Goal: Information Seeking & Learning: Learn about a topic

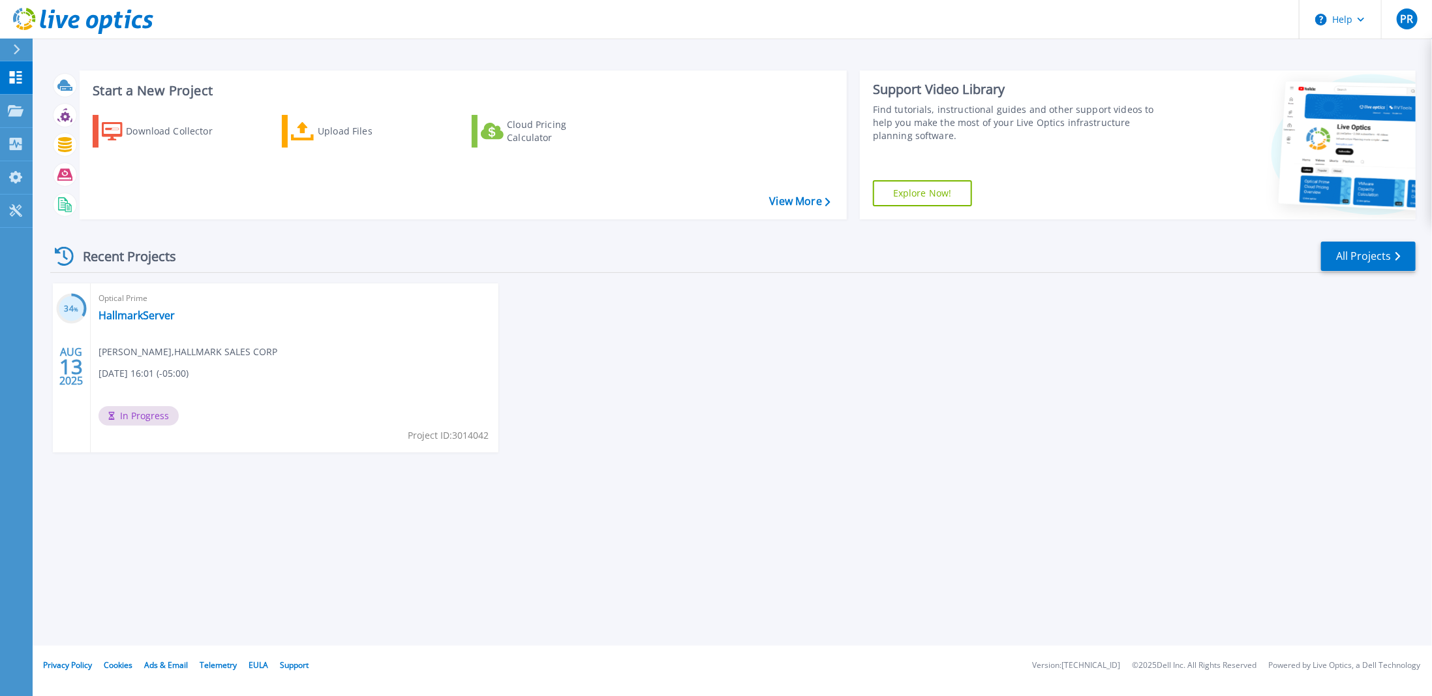
click at [705, 403] on div "34 % [DATE] Optical Prime HallmarkServer [PERSON_NAME] , HALLMARK SALES CORP [D…" at bounding box center [728, 380] width 1376 height 195
click at [153, 315] on link "HallmarkServer" at bounding box center [137, 315] width 76 height 13
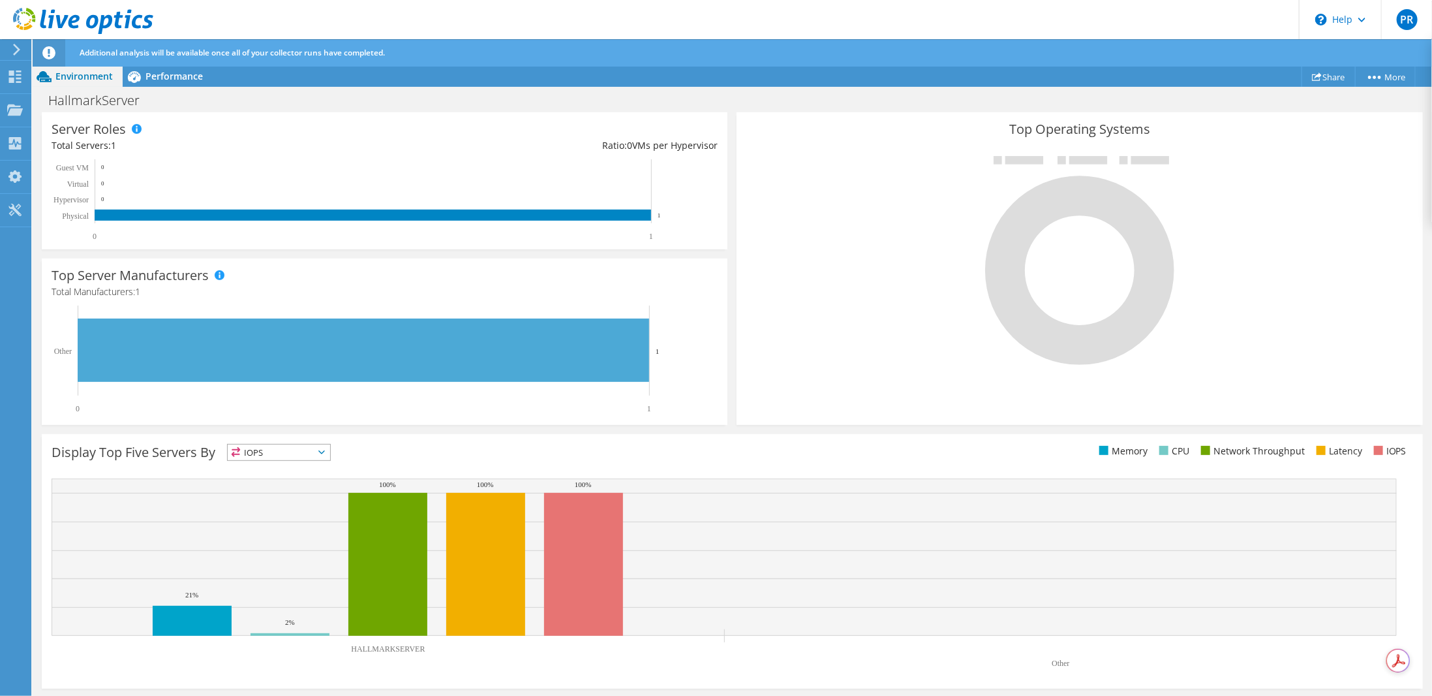
scroll to position [56, 0]
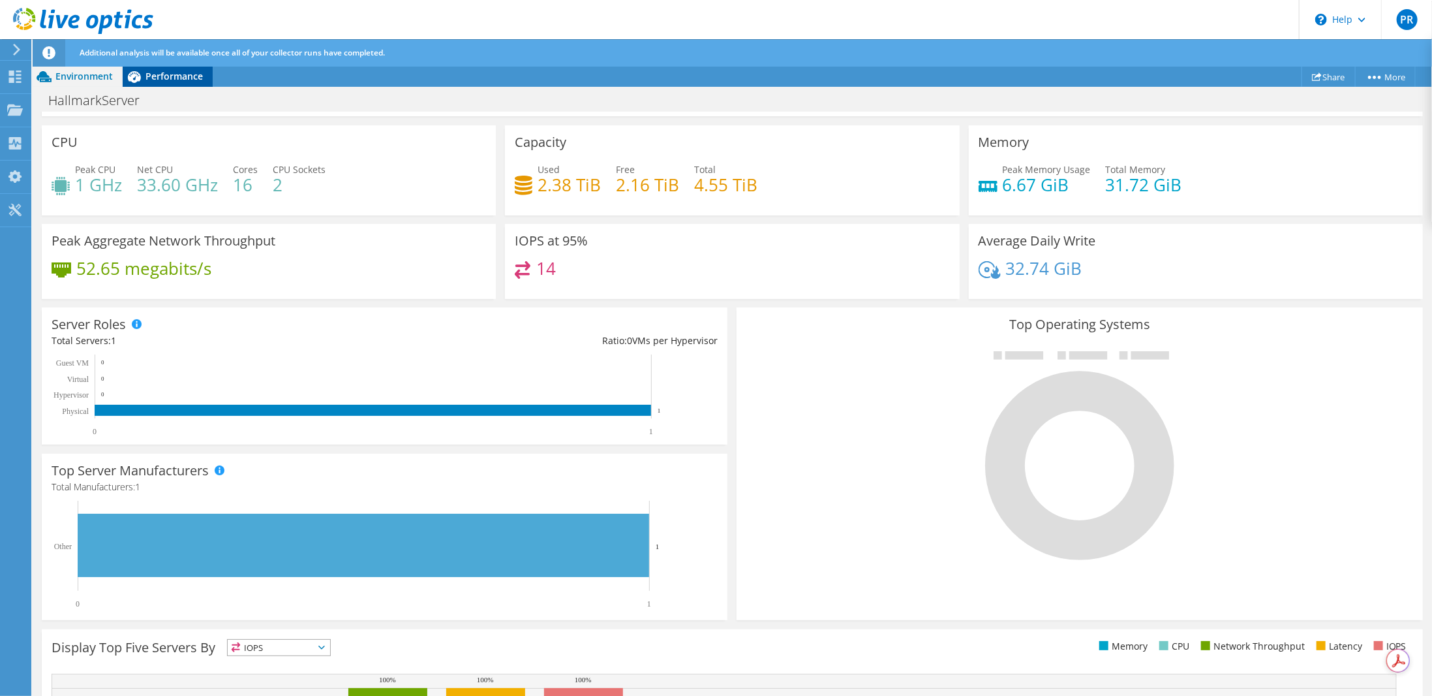
click at [191, 75] on span "Performance" at bounding box center [174, 76] width 57 height 12
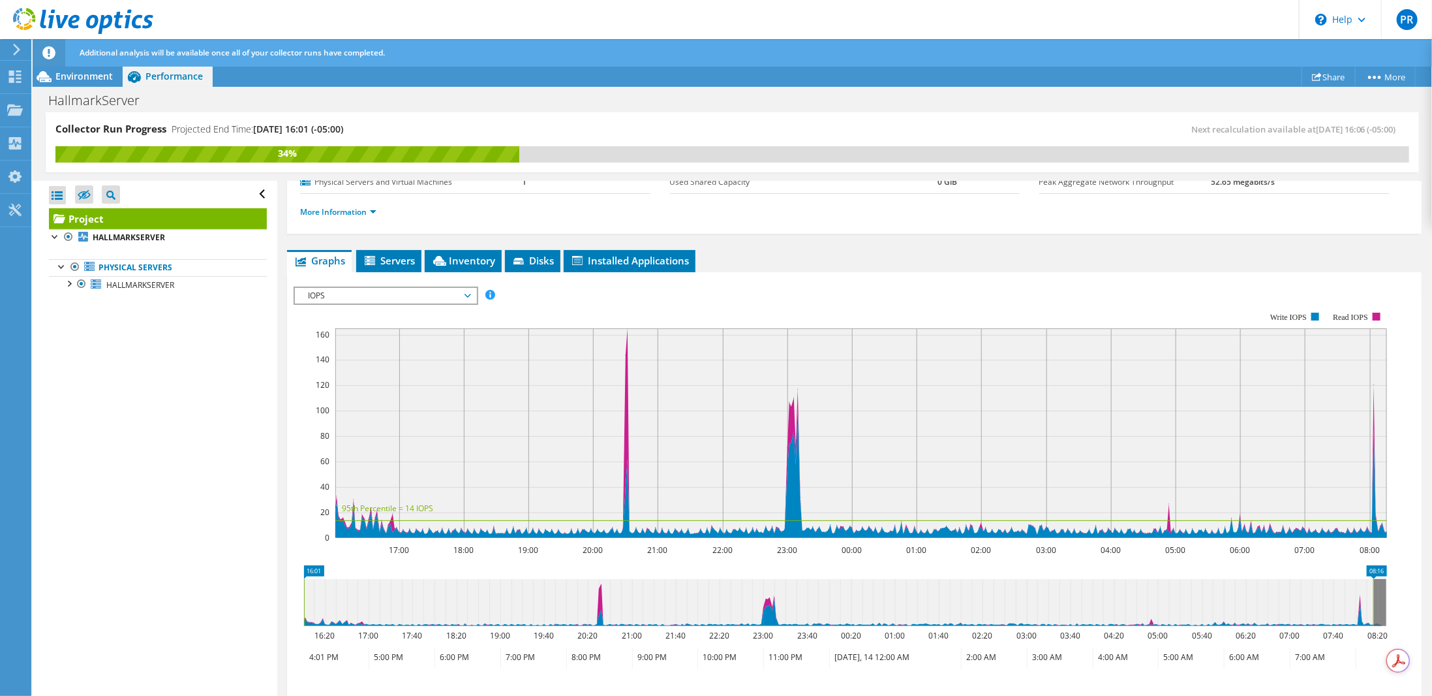
scroll to position [196, 0]
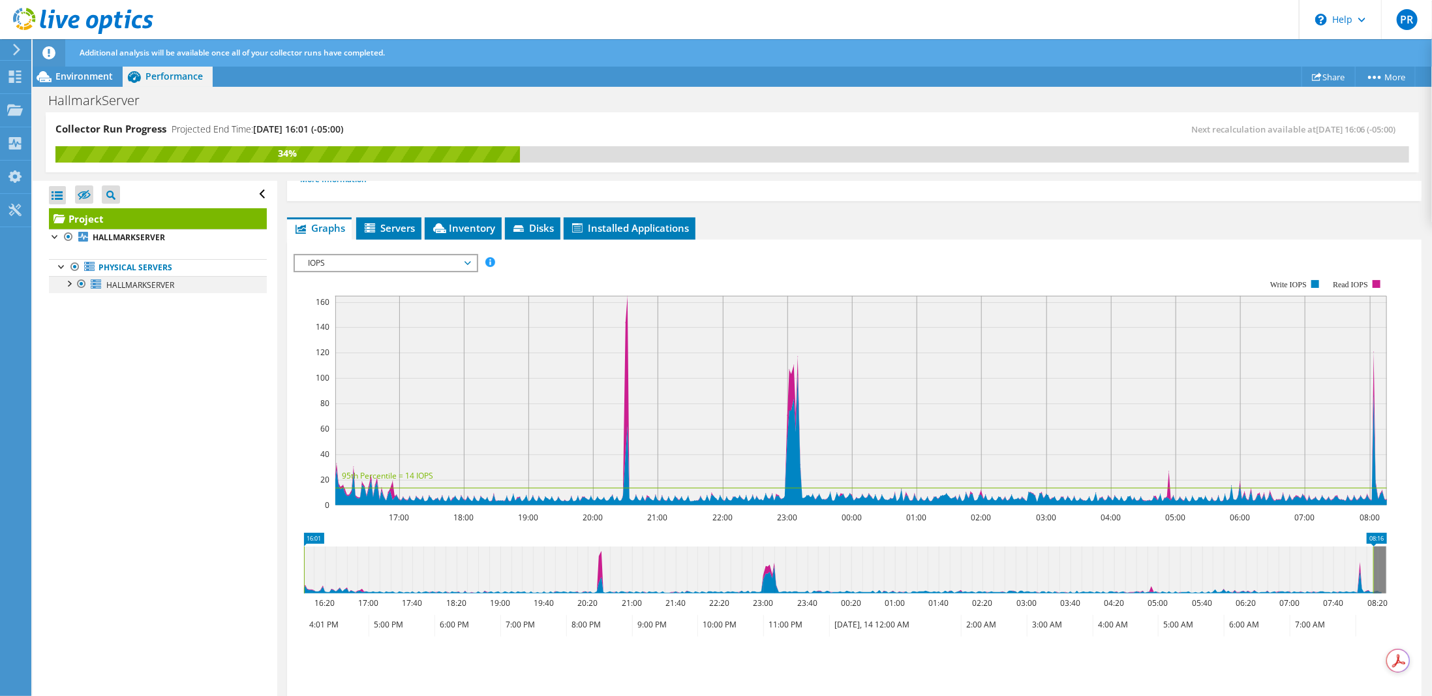
click at [69, 283] on div at bounding box center [68, 282] width 13 height 13
click at [59, 196] on div at bounding box center [57, 195] width 17 height 18
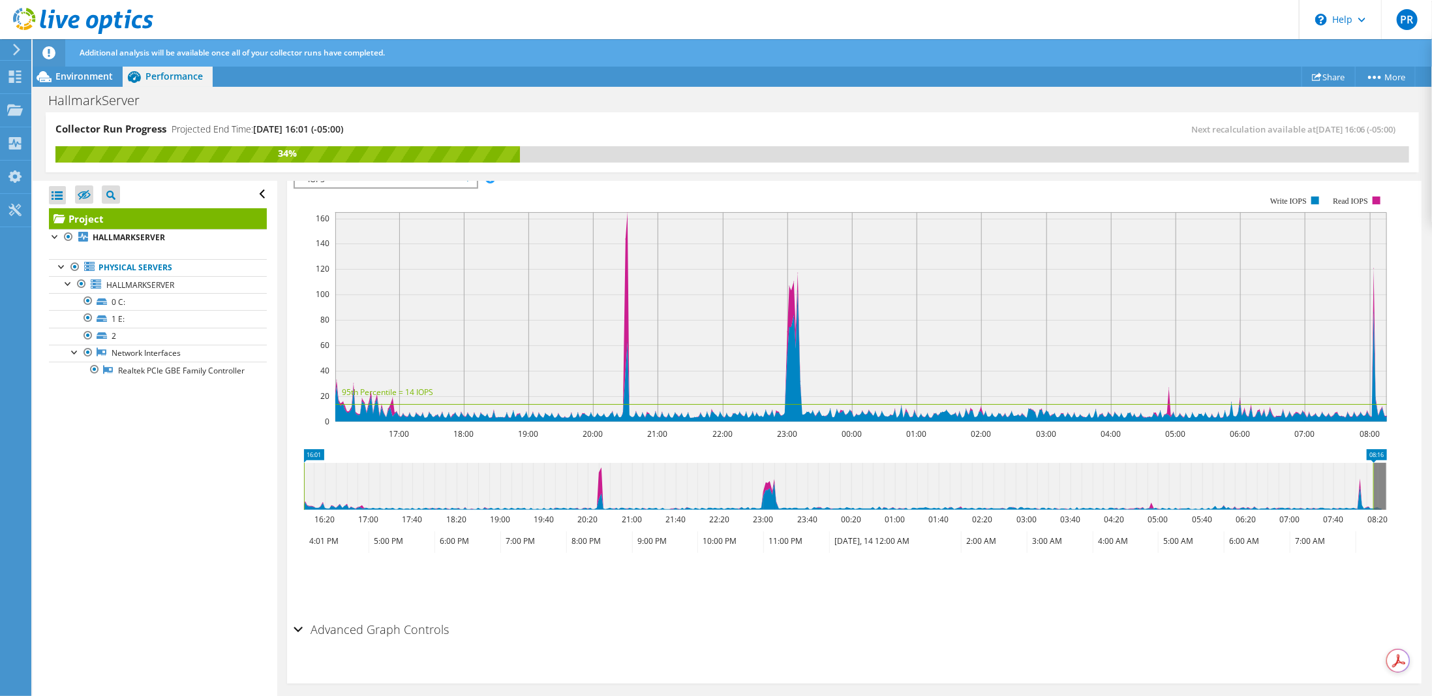
scroll to position [285, 0]
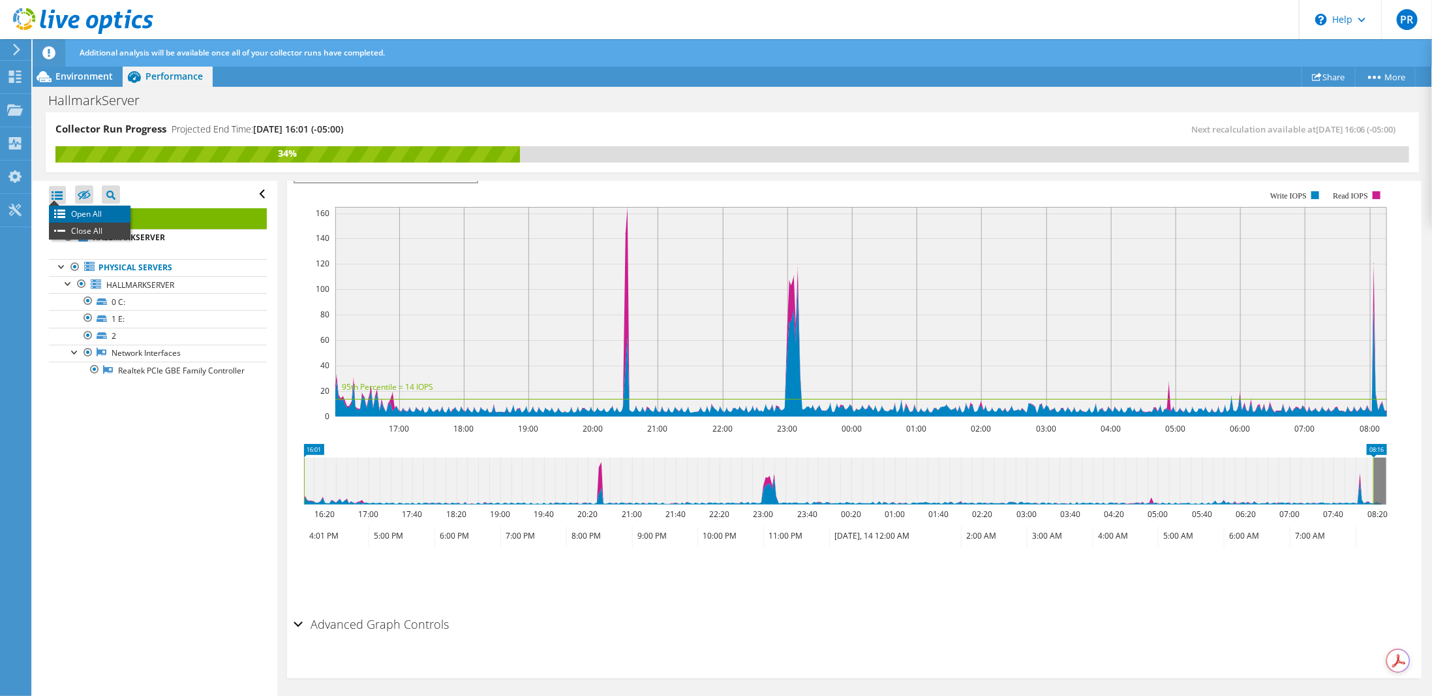
click at [63, 209] on li "Open All" at bounding box center [90, 214] width 82 height 17
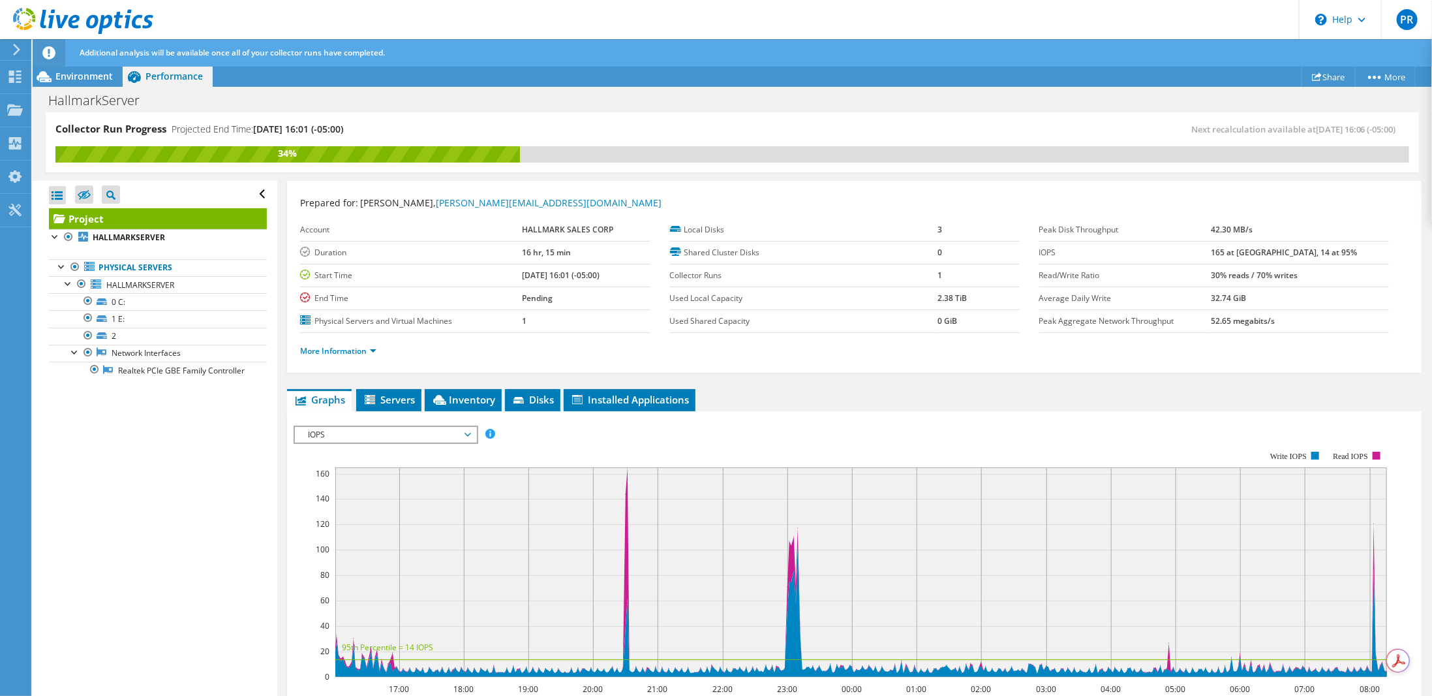
scroll to position [0, 0]
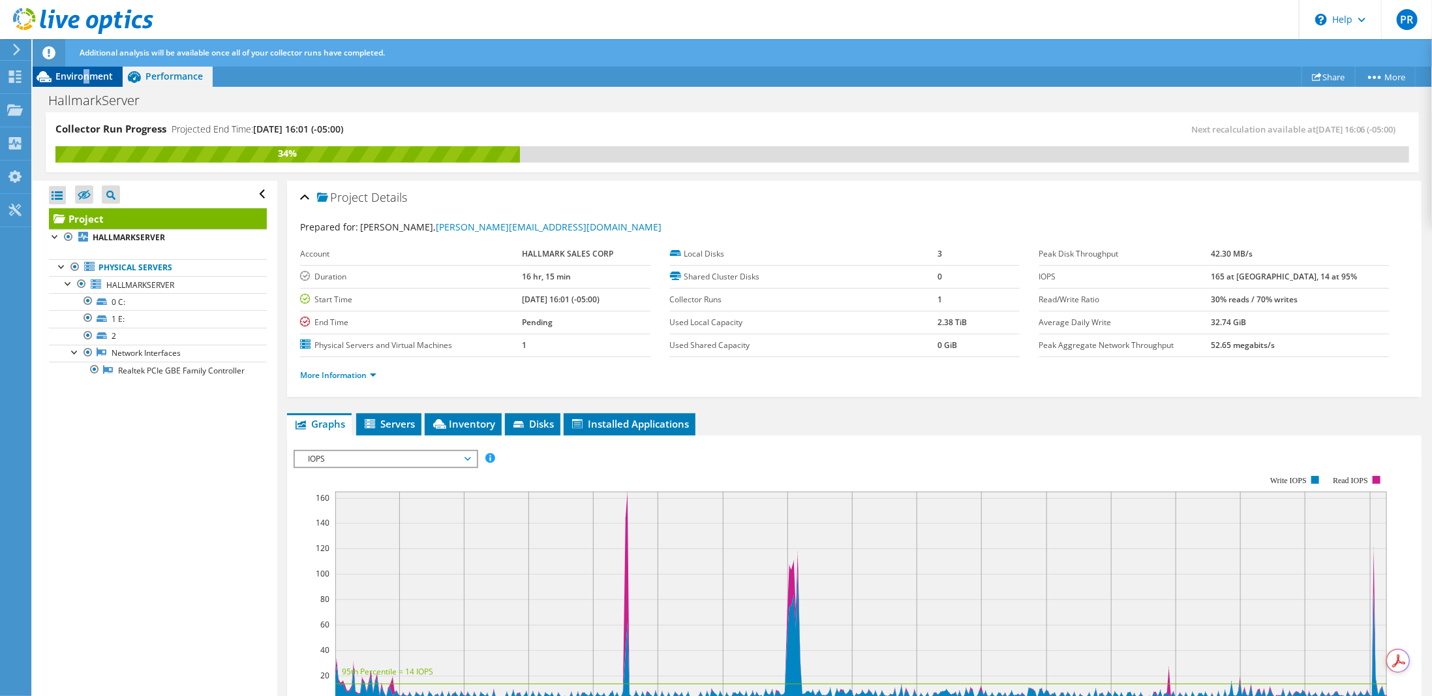
click at [87, 73] on span "Environment" at bounding box center [83, 76] width 57 height 12
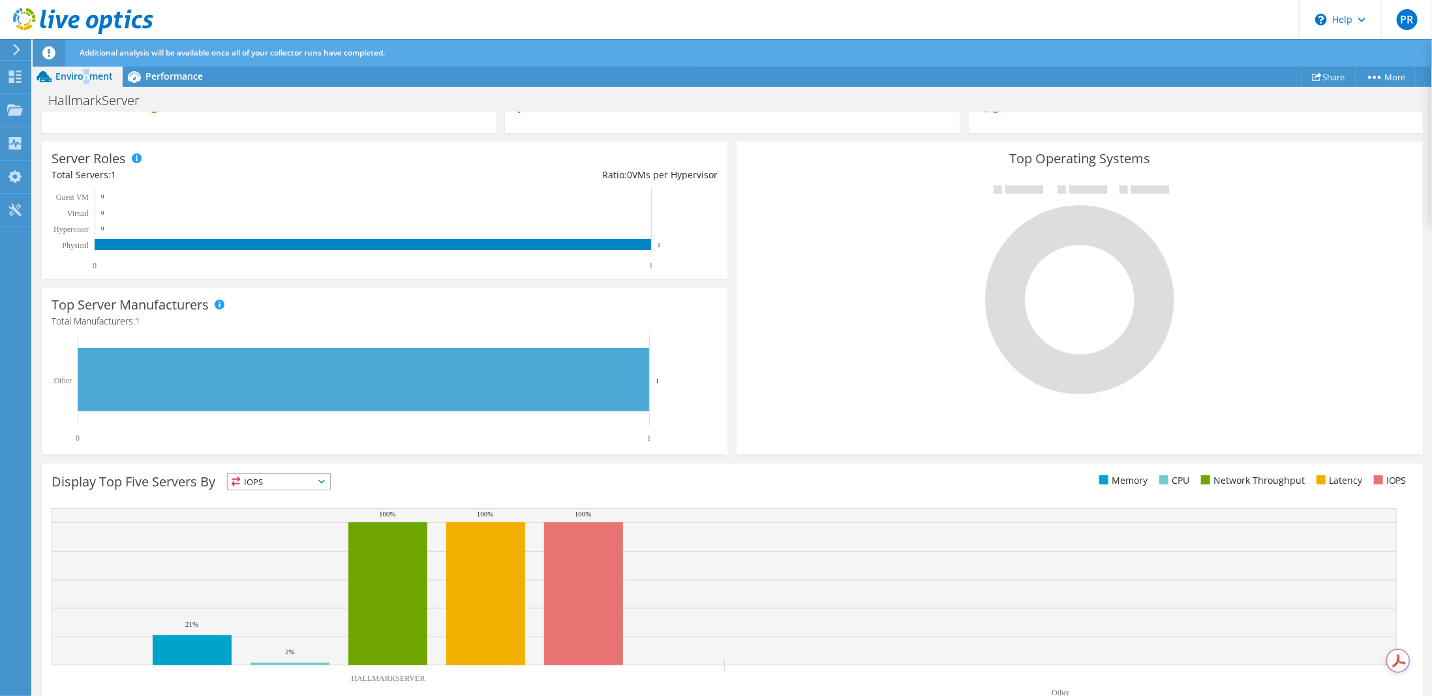
scroll to position [251, 0]
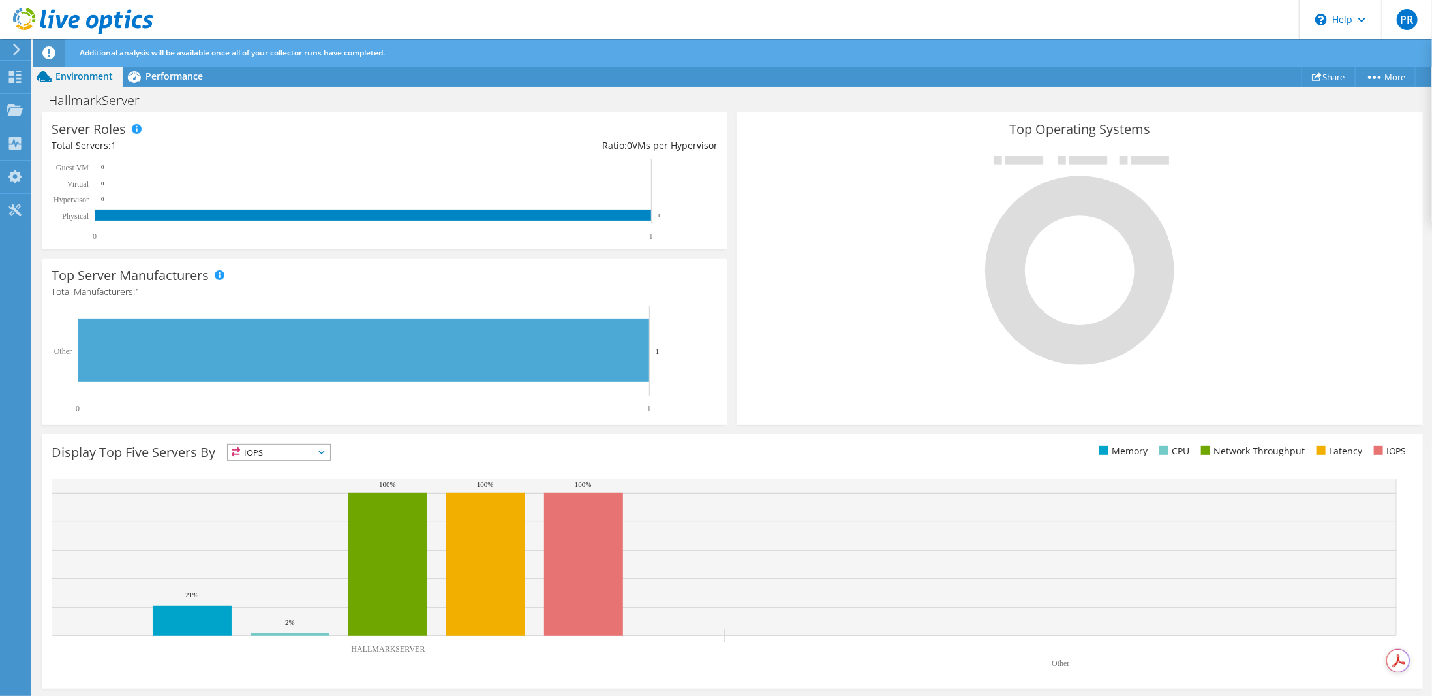
click at [325, 452] on icon at bounding box center [321, 452] width 7 height 4
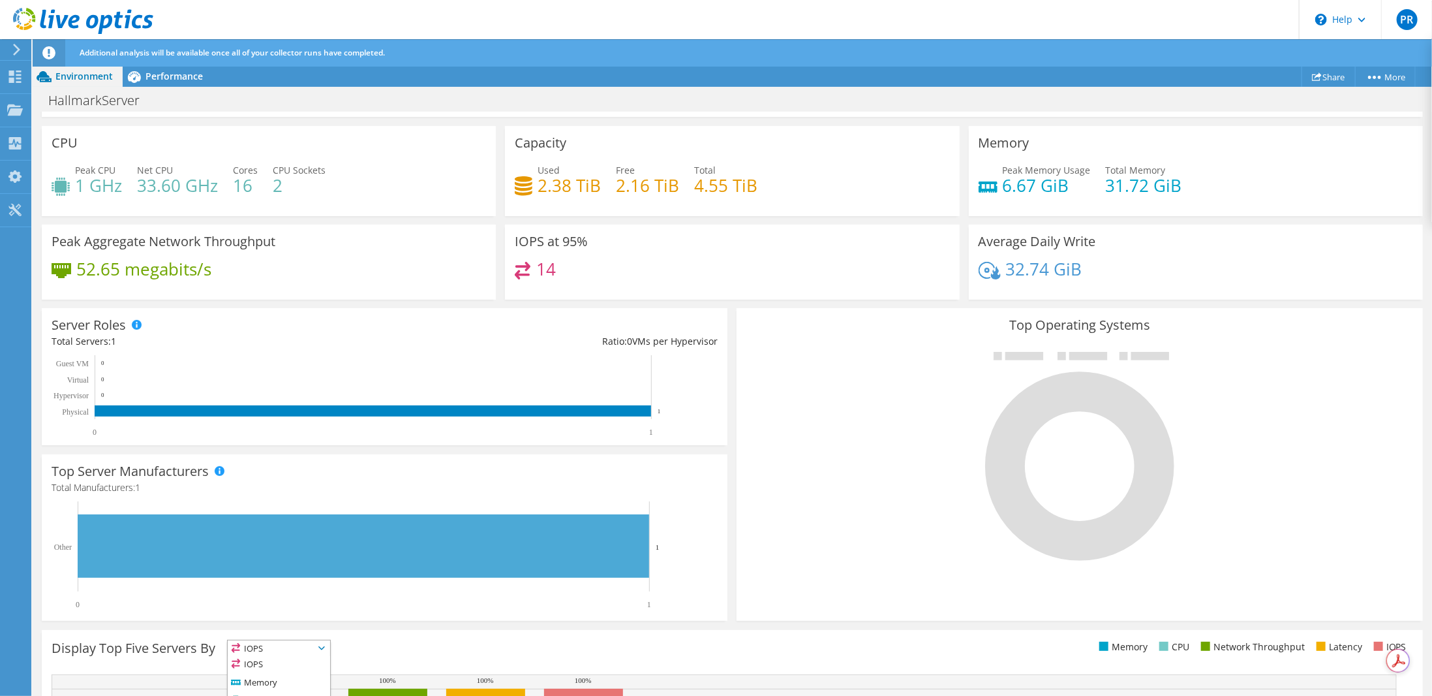
click at [1058, 410] on icon at bounding box center [1079, 466] width 189 height 189
click at [1058, 412] on icon at bounding box center [1079, 466] width 189 height 189
click at [1058, 412] on icon at bounding box center [1080, 456] width 196 height 209
click at [148, 74] on span "Performance" at bounding box center [174, 76] width 57 height 12
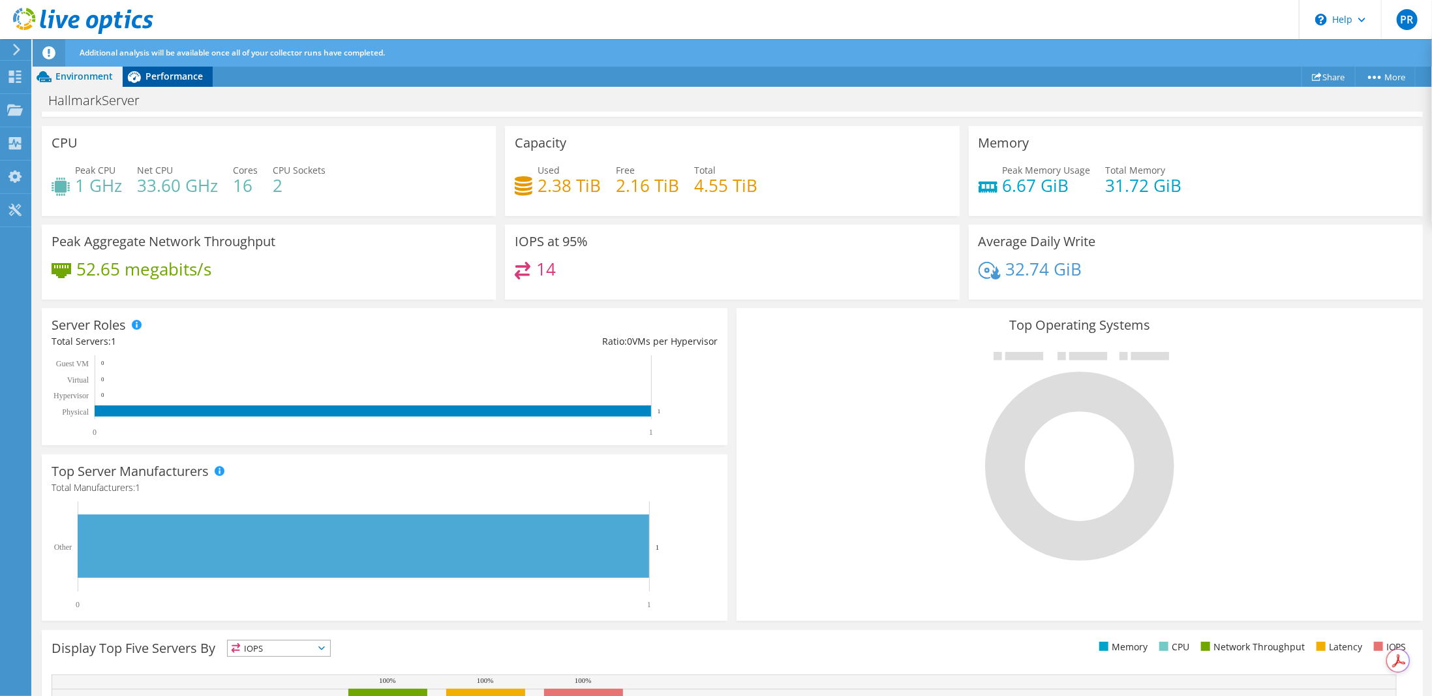
scroll to position [0, 0]
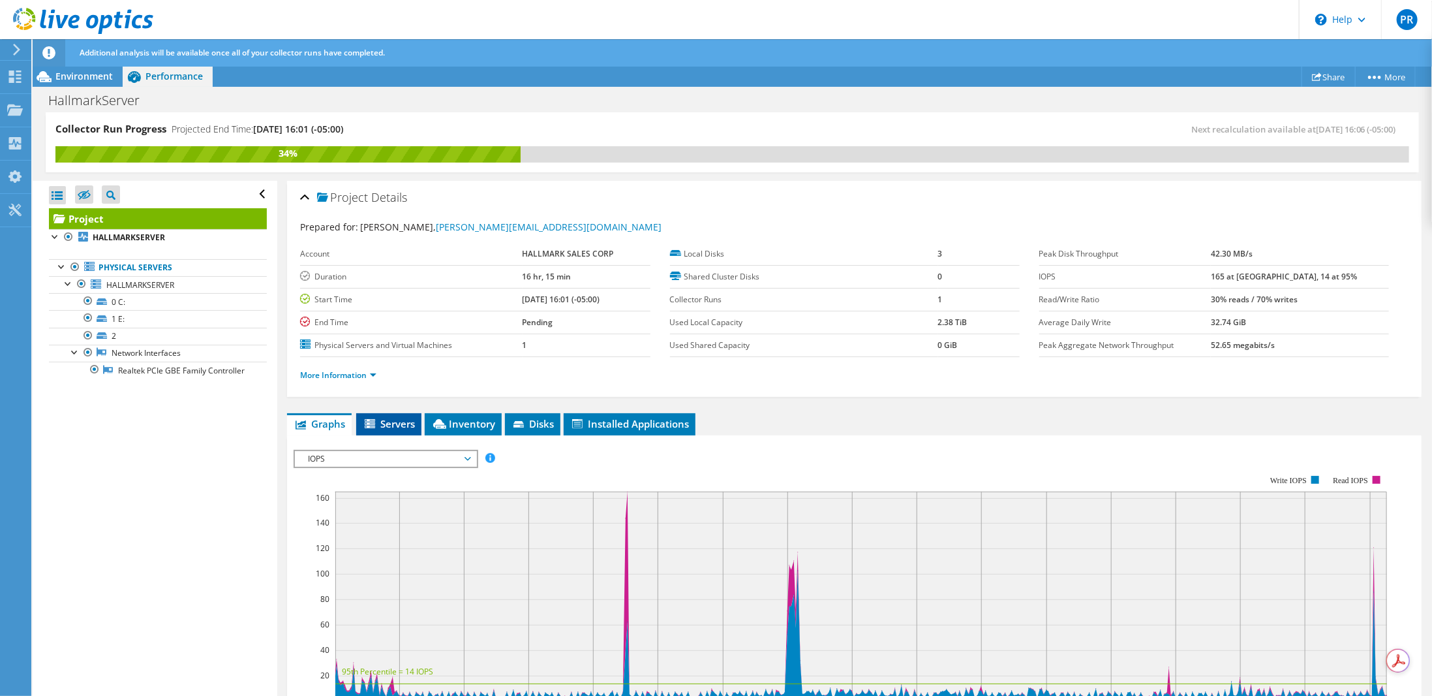
click at [380, 423] on span "Servers" at bounding box center [389, 423] width 52 height 13
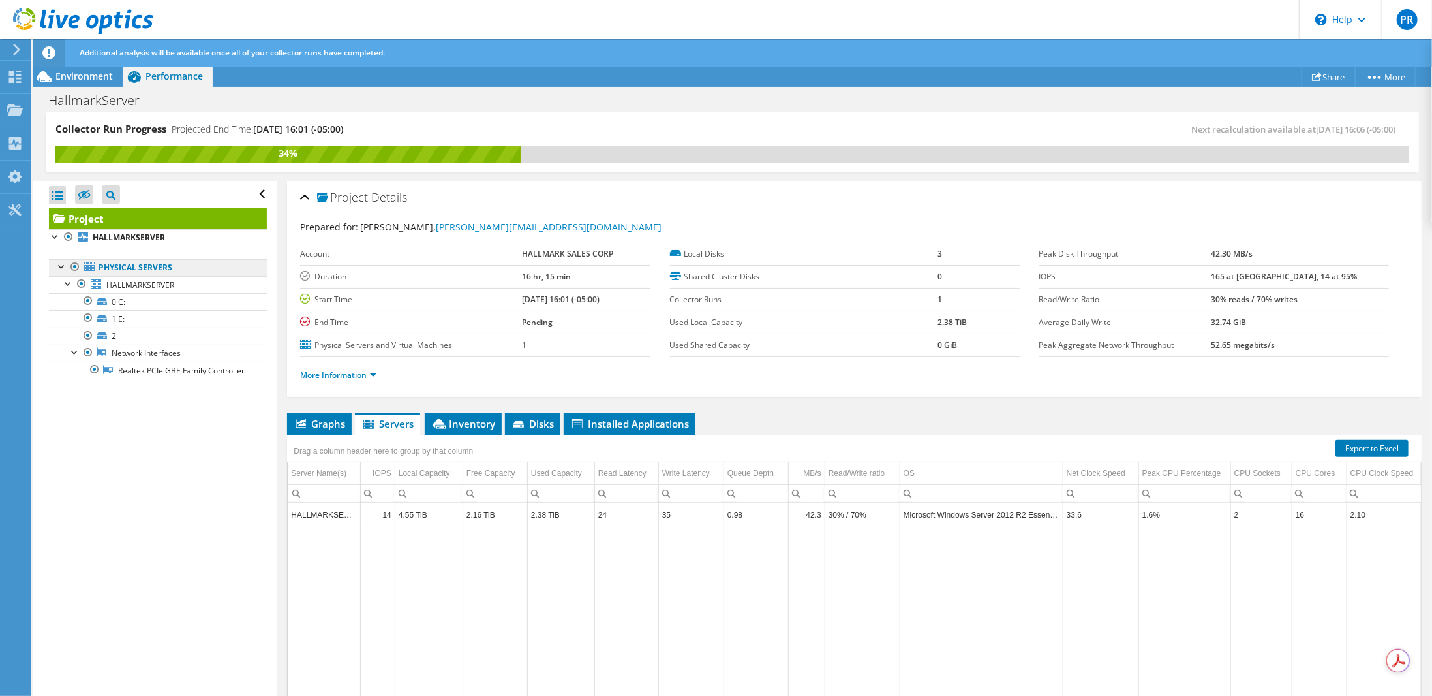
click at [98, 264] on link "Physical Servers" at bounding box center [158, 267] width 218 height 17
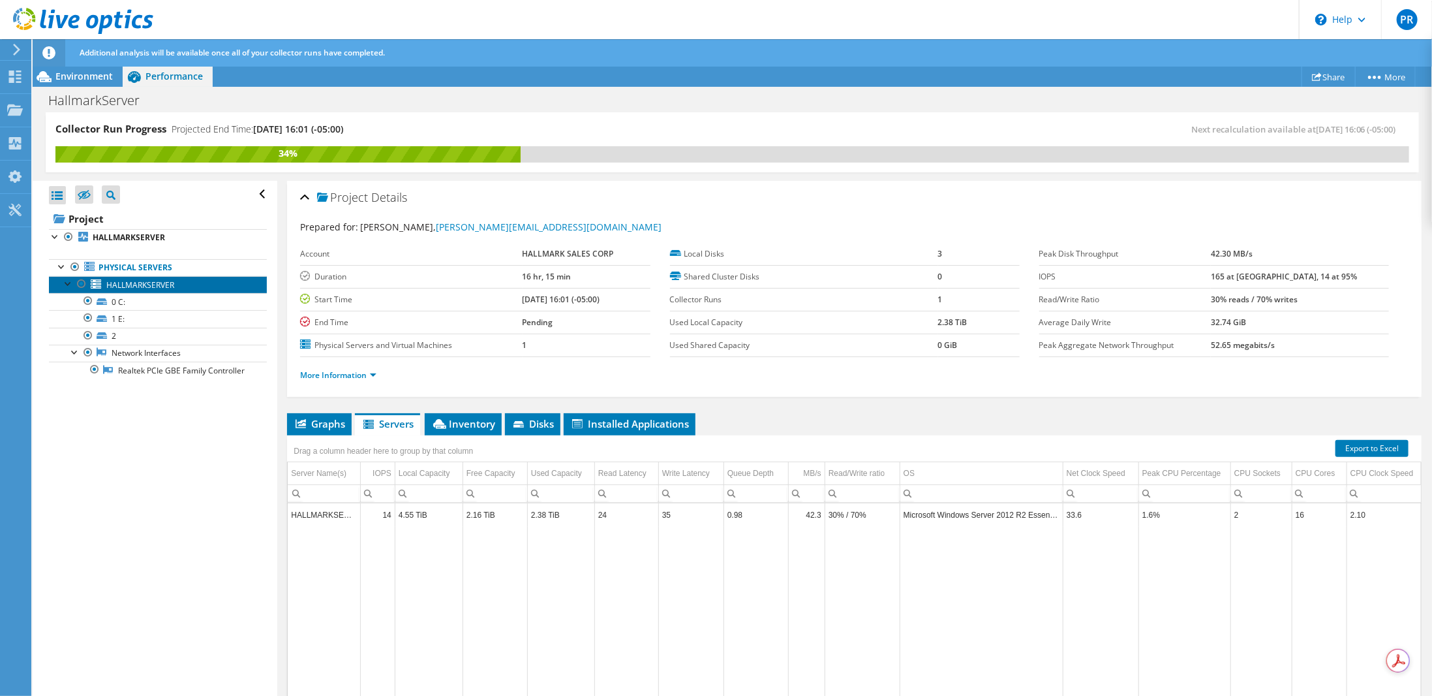
click at [139, 283] on span "HALLMARKSERVER" at bounding box center [140, 284] width 68 height 11
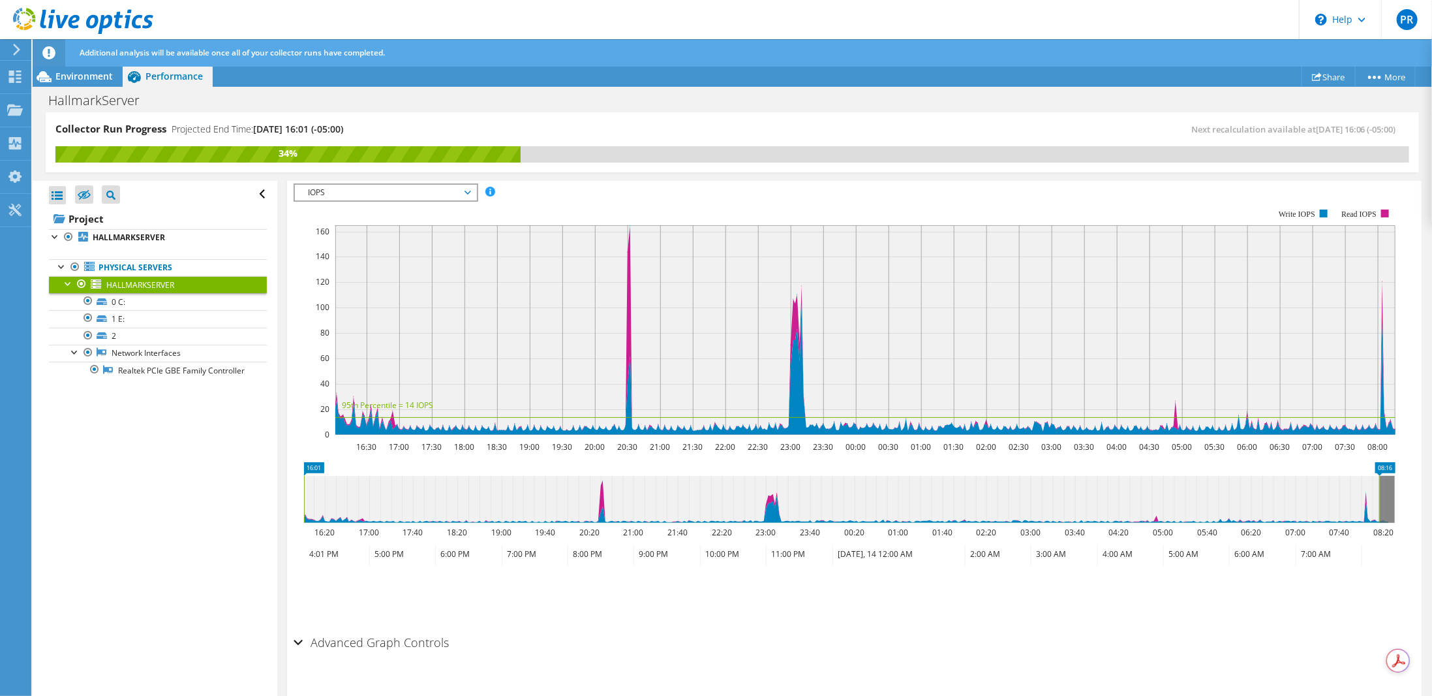
scroll to position [239, 0]
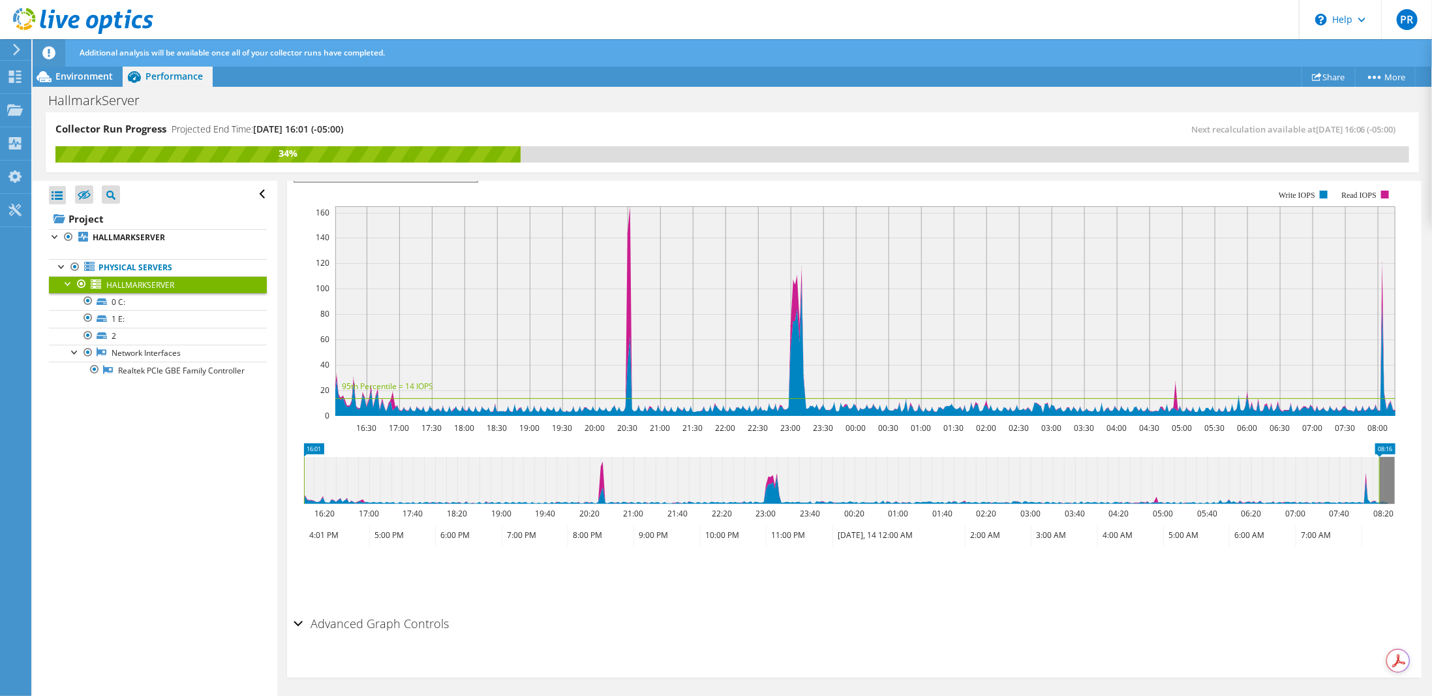
click at [295, 617] on div "Advanced Graph Controls" at bounding box center [855, 624] width 1122 height 28
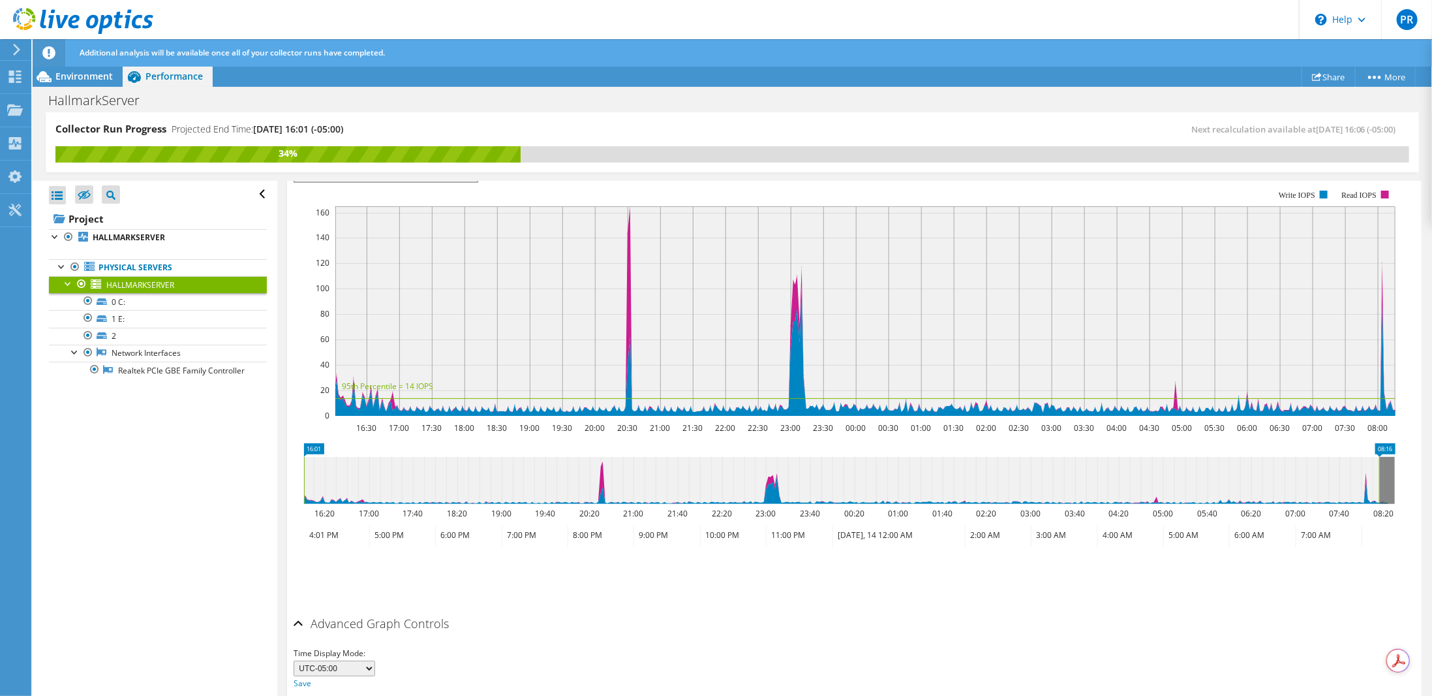
scroll to position [290, 0]
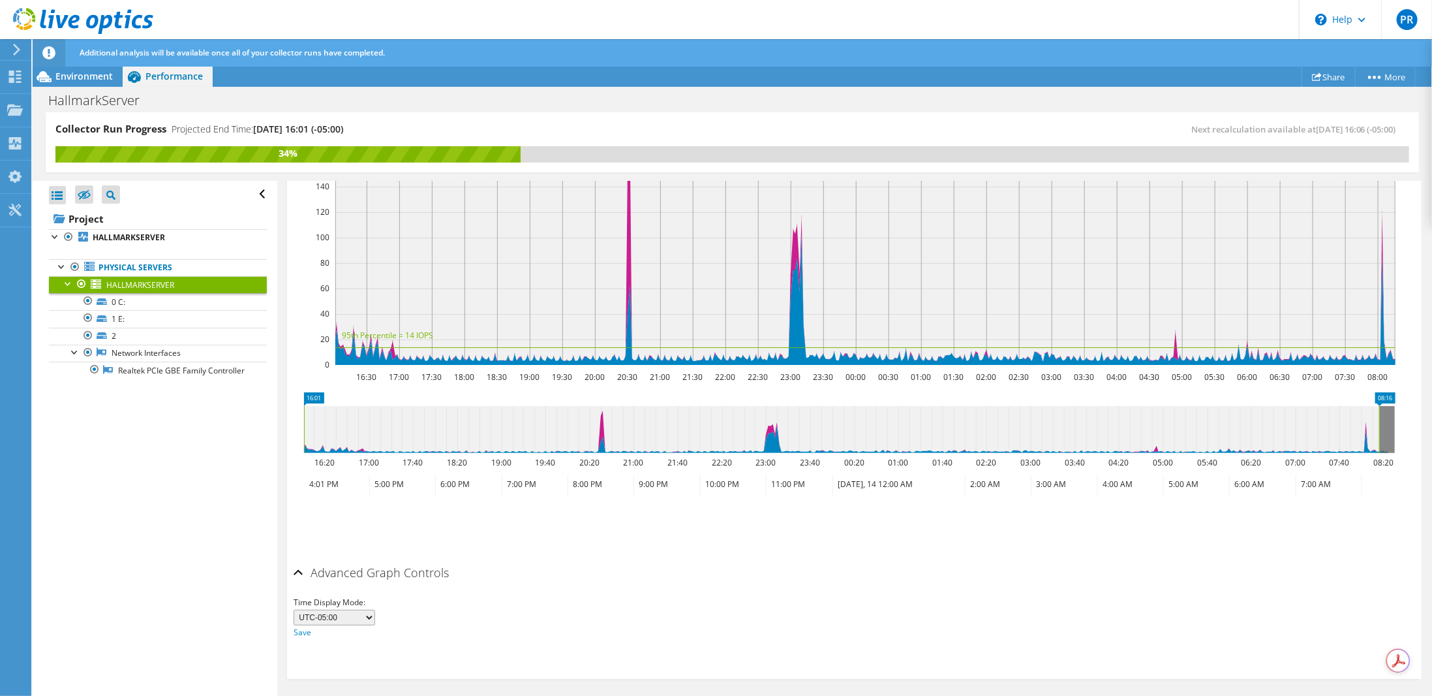
click at [235, 457] on div "Open All Close All Hide Excluded Nodes Project Tree Filter" at bounding box center [155, 439] width 244 height 516
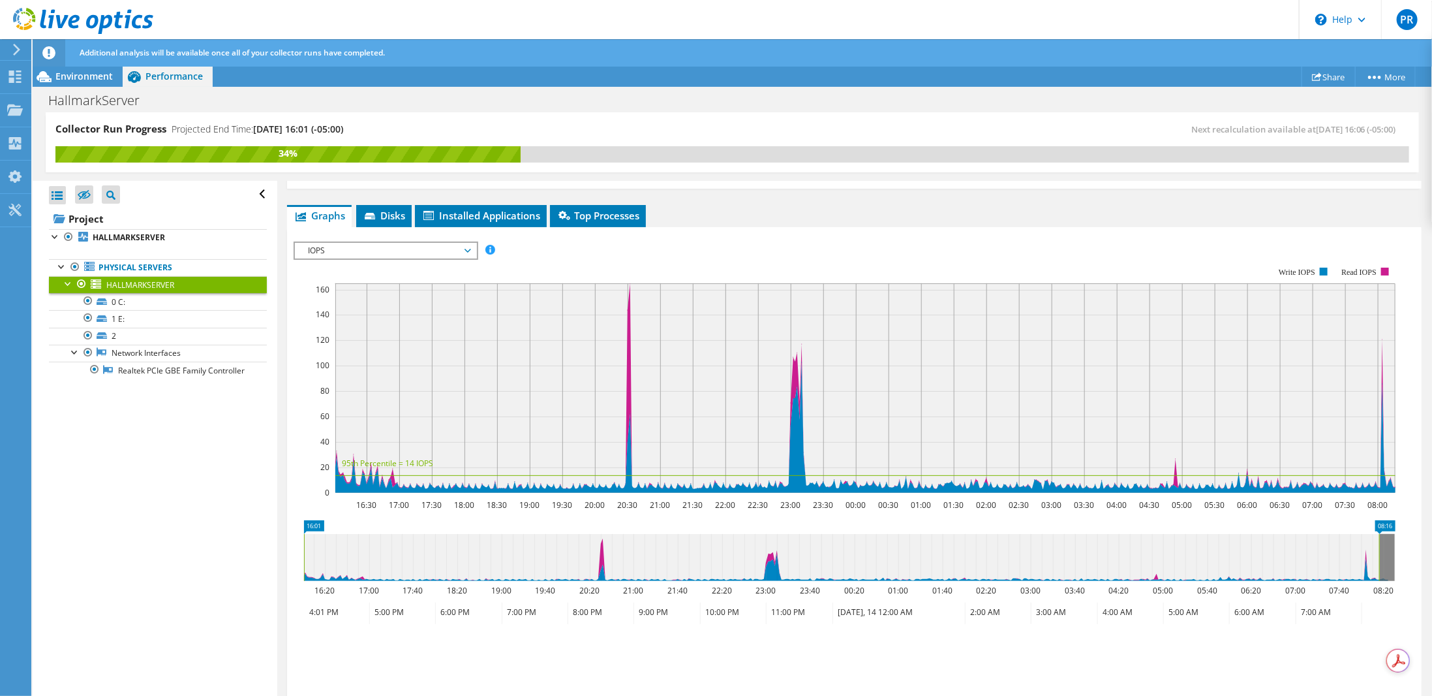
scroll to position [0, 0]
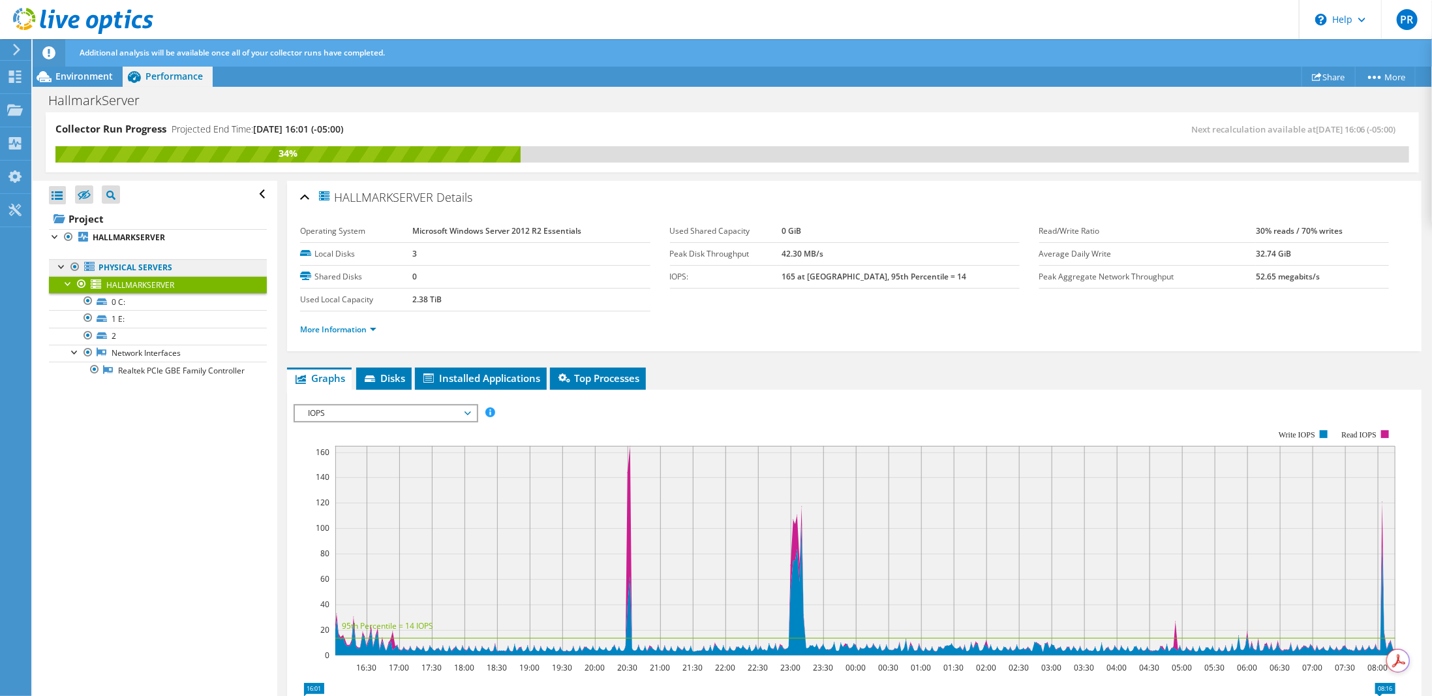
click at [146, 265] on link "Physical Servers" at bounding box center [158, 267] width 218 height 17
click at [392, 192] on span "HALLMARKSERVER" at bounding box center [375, 196] width 116 height 15
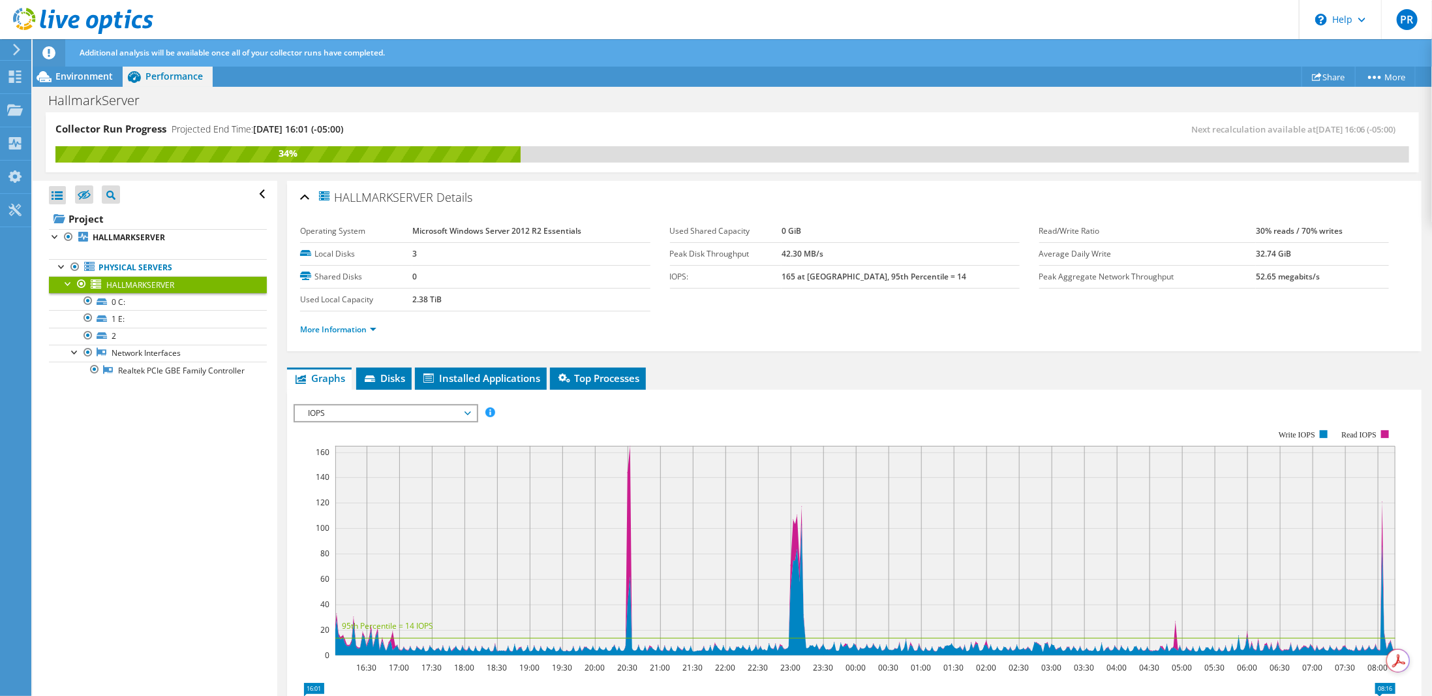
click at [392, 192] on span "HALLMARKSERVER" at bounding box center [375, 196] width 116 height 15
click at [469, 410] on span "IOPS" at bounding box center [385, 413] width 168 height 16
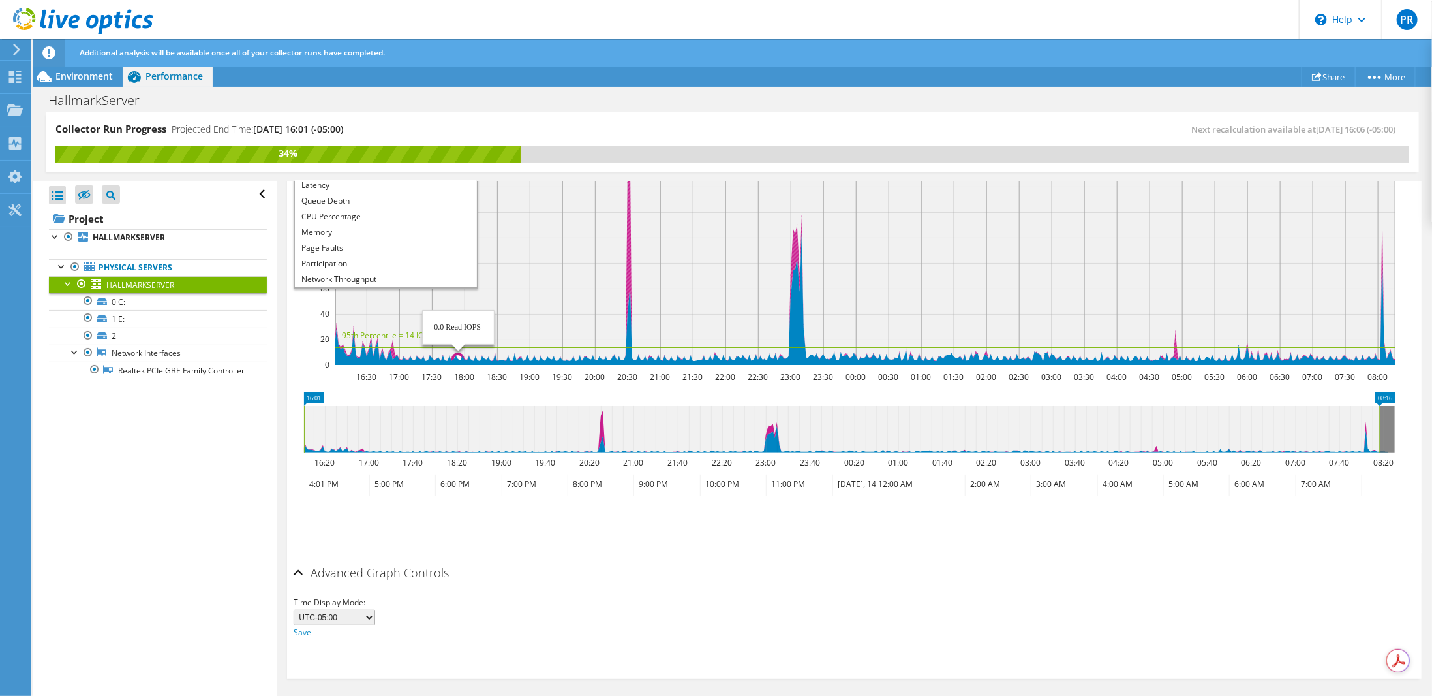
scroll to position [47, 0]
click at [368, 276] on li "All" at bounding box center [385, 279] width 181 height 16
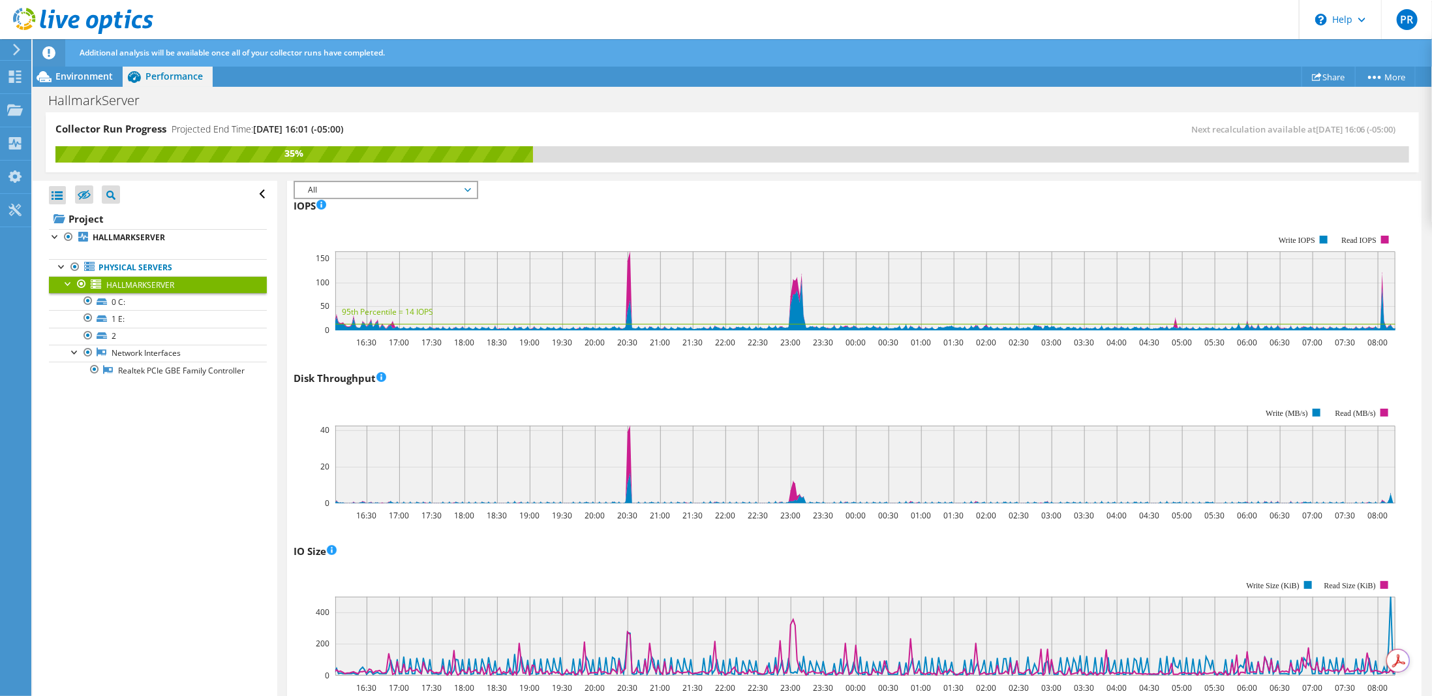
scroll to position [241, 0]
